Goal: Obtain resource: Download file/media

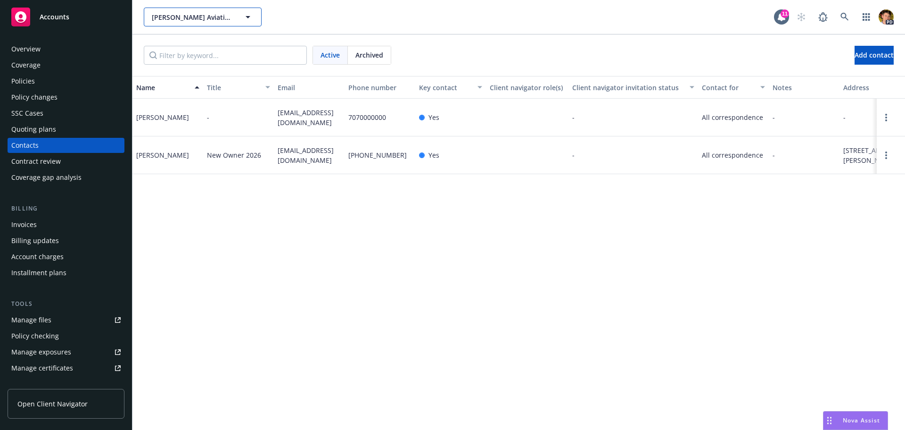
click at [210, 21] on span "[PERSON_NAME] Aviation, [PERSON_NAME] dba: RAM Aviation" at bounding box center [193, 17] width 82 height 10
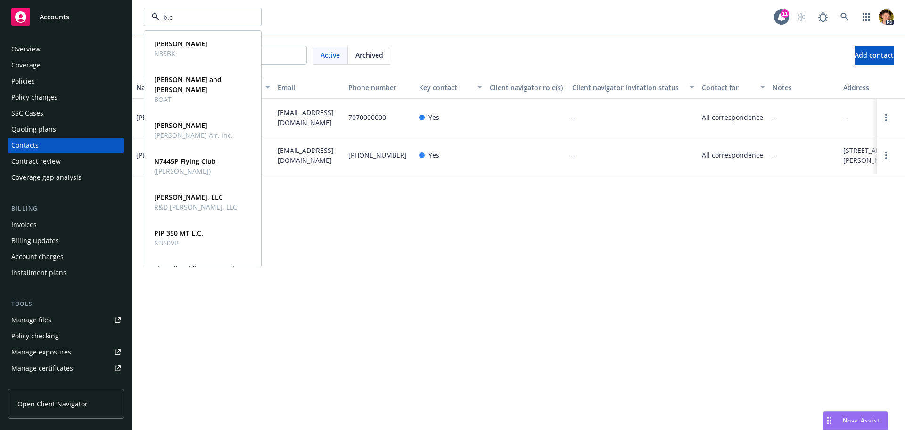
type input "b.c."
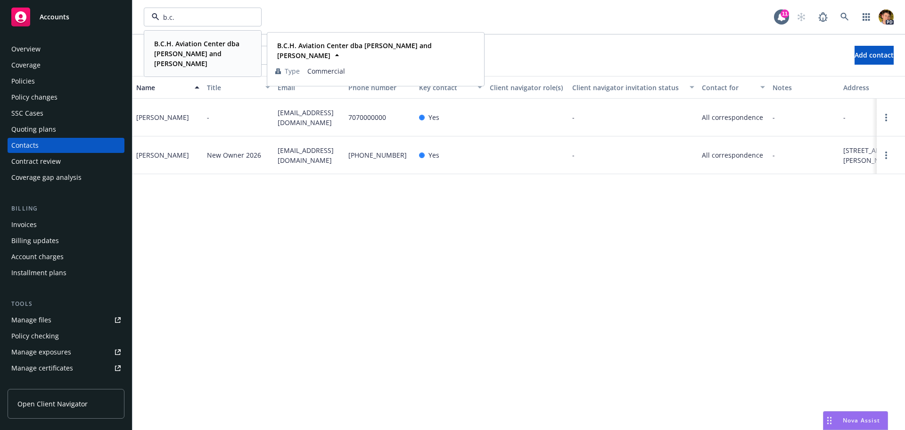
click at [201, 49] on strong "B.C.H. Aviation Center dba [PERSON_NAME] and [PERSON_NAME]" at bounding box center [196, 53] width 85 height 29
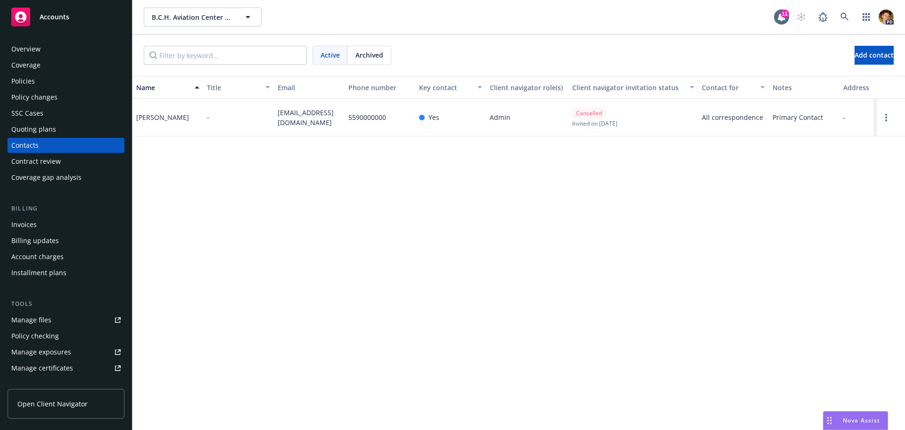
click at [37, 82] on div "Policies" at bounding box center [65, 81] width 109 height 15
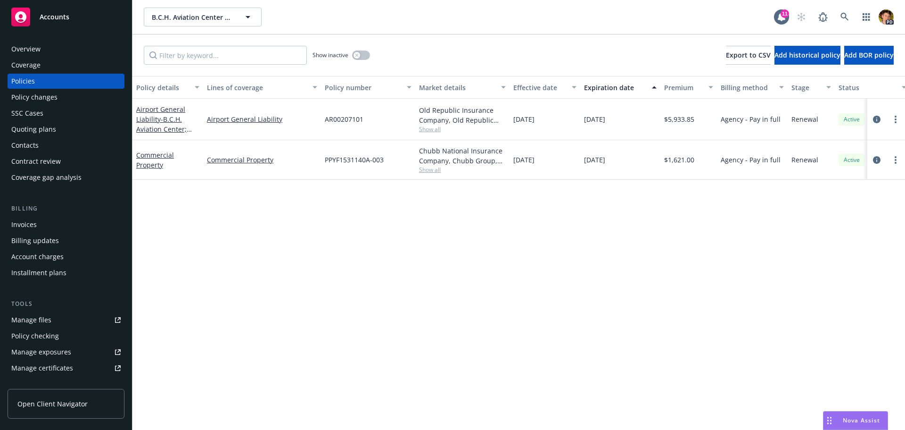
click at [41, 320] on div "Manage files" at bounding box center [31, 319] width 40 height 15
click at [23, 47] on div "Overview" at bounding box center [25, 48] width 29 height 15
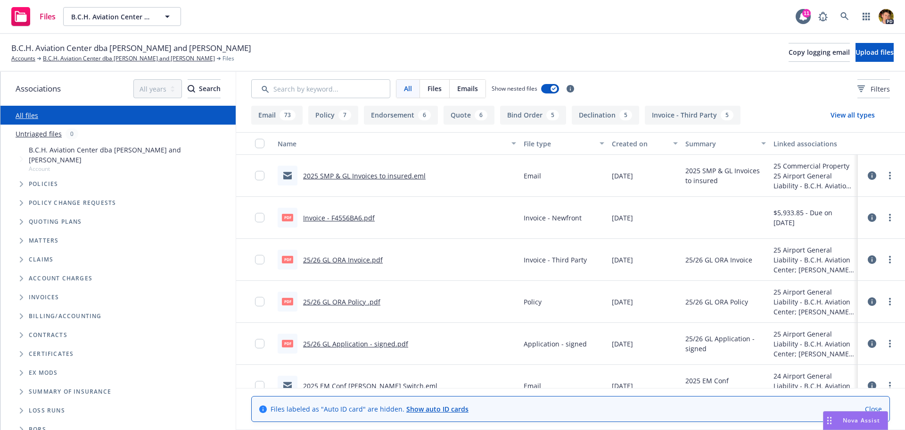
scroll to position [141, 0]
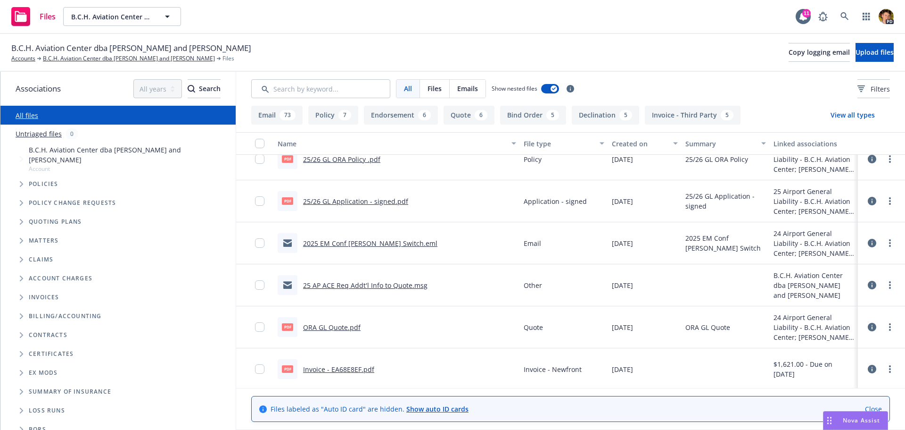
click at [372, 199] on link "25/26 GL Application - signed.pdf" at bounding box center [355, 201] width 105 height 9
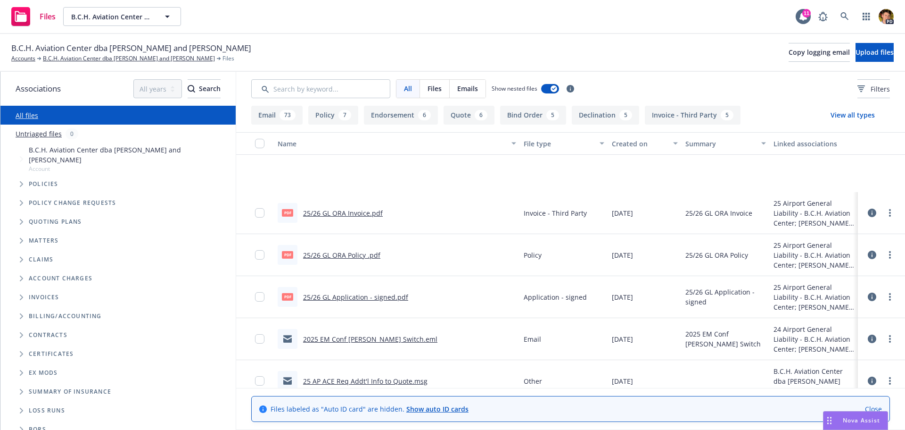
scroll to position [0, 0]
